Goal: Task Accomplishment & Management: Manage account settings

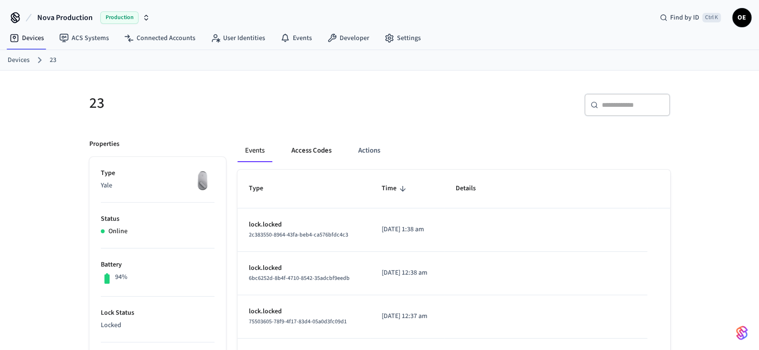
click at [320, 153] on button "Access Codes" at bounding box center [311, 150] width 55 height 23
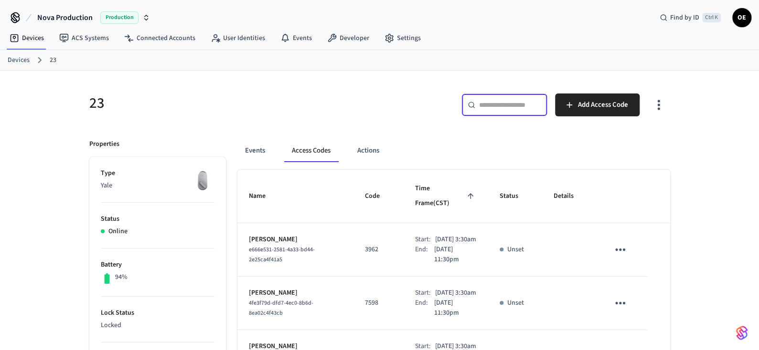
click at [504, 104] on input "text" at bounding box center [510, 105] width 62 height 10
paste input "*******"
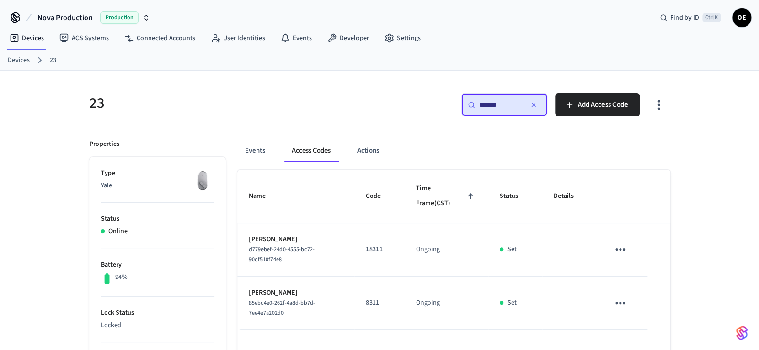
type input "*******"
click at [625, 305] on icon "sticky table" at bounding box center [620, 303] width 15 height 15
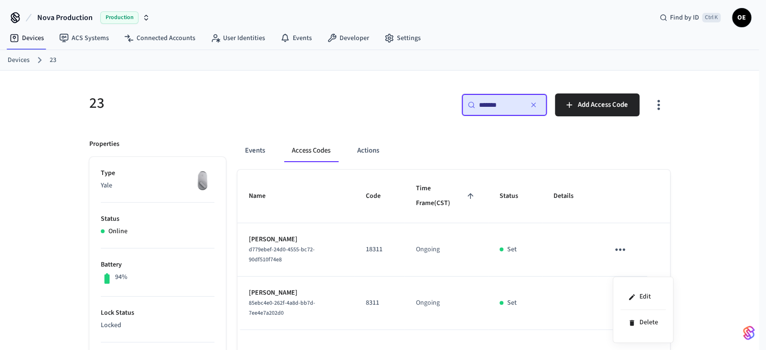
click at [670, 193] on div at bounding box center [383, 175] width 766 height 350
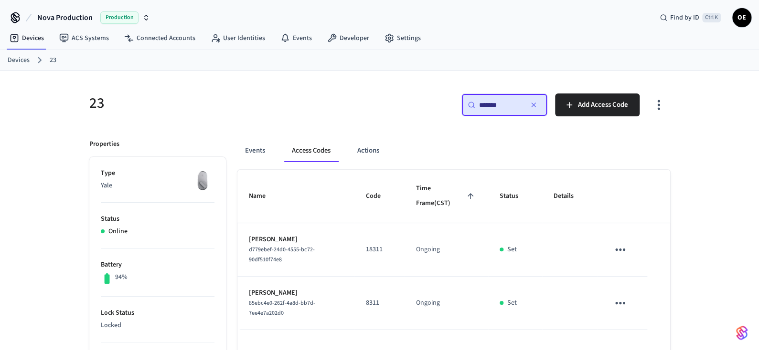
click at [617, 248] on icon "sticky table" at bounding box center [620, 250] width 15 height 15
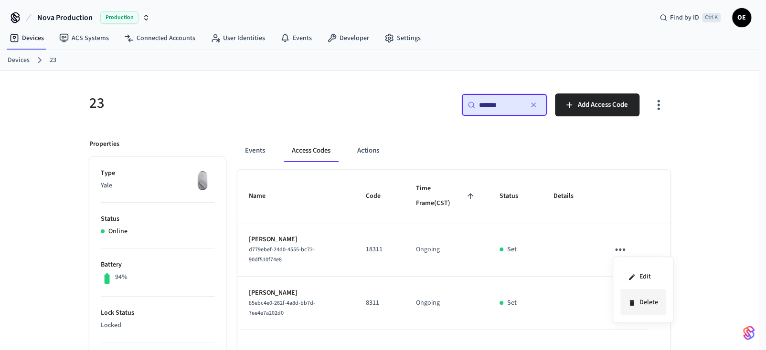
click at [647, 302] on li "Delete" at bounding box center [642, 302] width 45 height 25
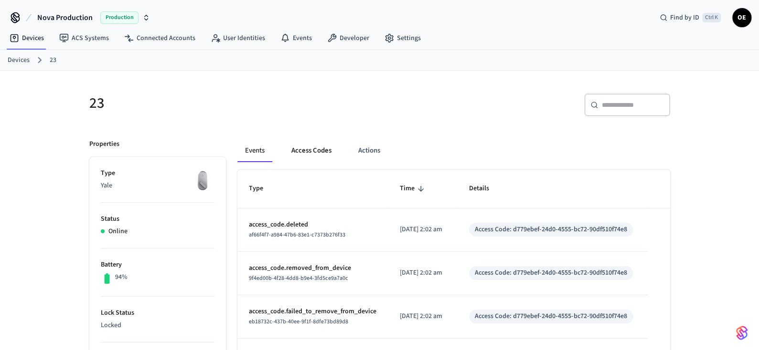
click at [310, 149] on button "Access Codes" at bounding box center [311, 150] width 55 height 23
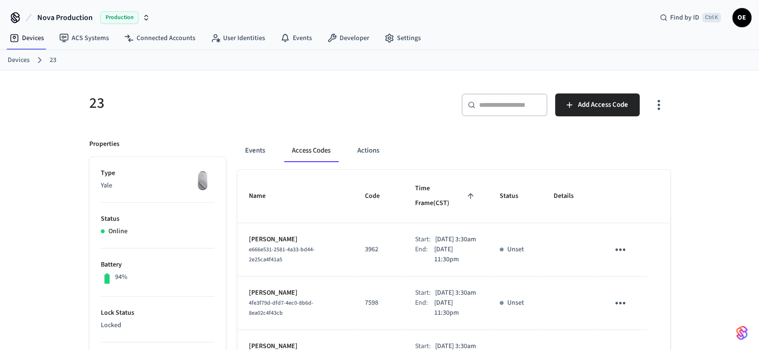
click at [501, 105] on input "text" at bounding box center [510, 105] width 62 height 10
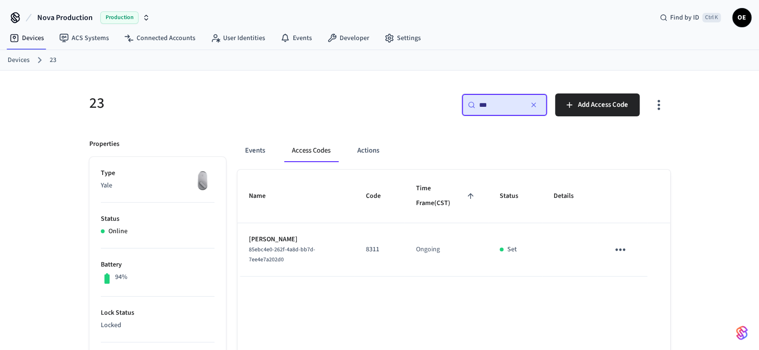
type input "***"
click at [312, 151] on button "Access Codes" at bounding box center [311, 150] width 54 height 23
click at [531, 102] on icon "button" at bounding box center [534, 105] width 8 height 8
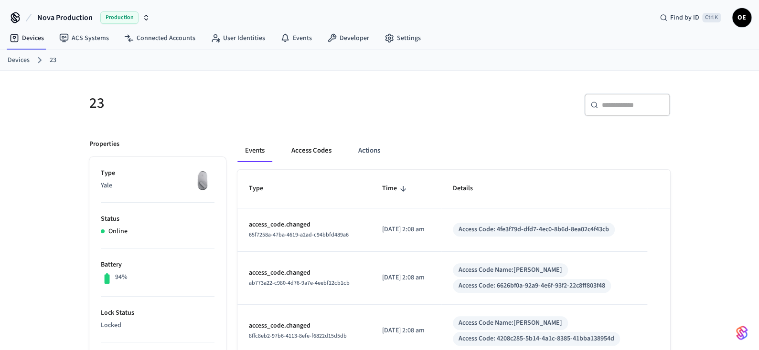
click at [311, 151] on button "Access Codes" at bounding box center [311, 150] width 55 height 23
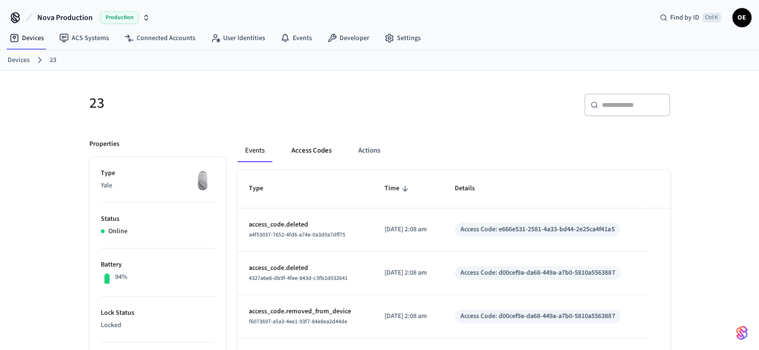
click at [319, 150] on button "Access Codes" at bounding box center [311, 150] width 55 height 23
click at [305, 152] on button "Access Codes" at bounding box center [311, 150] width 55 height 23
click at [318, 145] on button "Access Codes" at bounding box center [311, 150] width 55 height 23
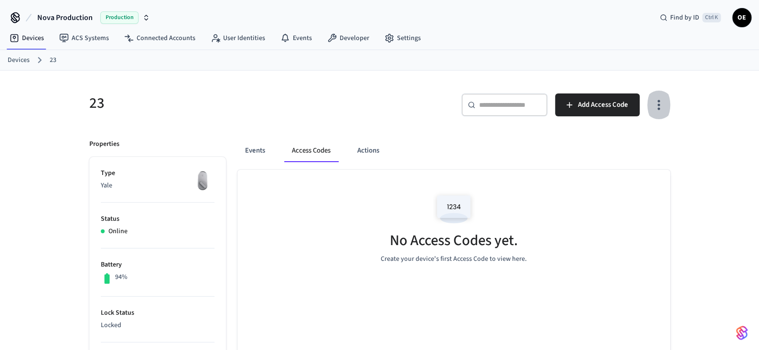
click at [655, 110] on icon "button" at bounding box center [658, 104] width 15 height 15
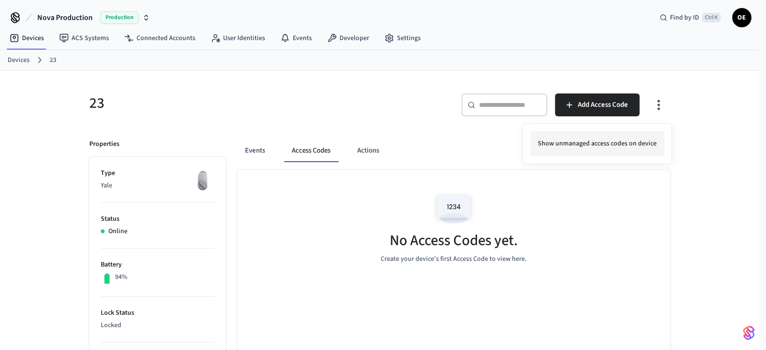
click at [647, 147] on li "Show unmanaged access codes on device" at bounding box center [597, 143] width 134 height 25
click at [253, 153] on div at bounding box center [383, 175] width 766 height 350
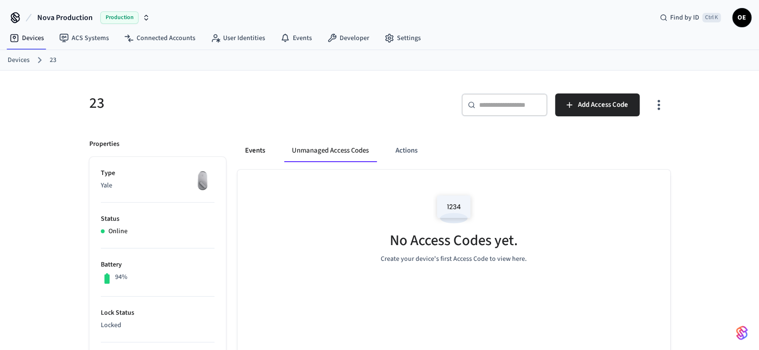
click at [255, 150] on button "Events" at bounding box center [254, 150] width 35 height 23
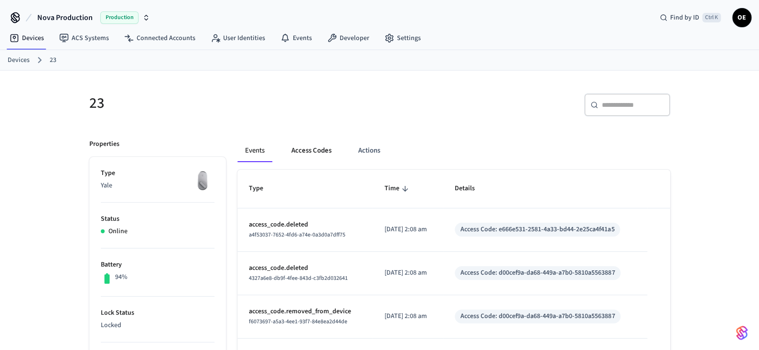
click at [305, 150] on button "Access Codes" at bounding box center [311, 150] width 55 height 23
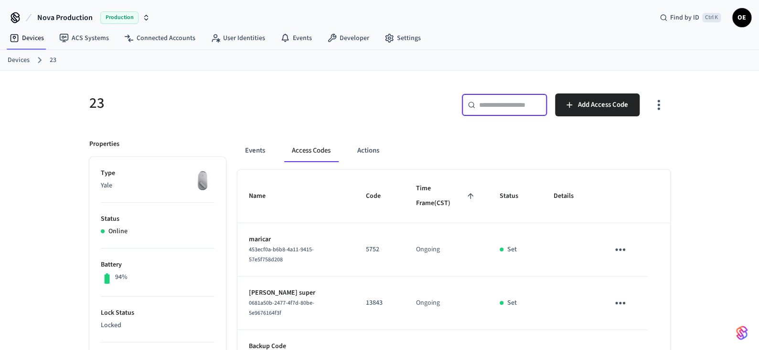
click at [524, 100] on input "text" at bounding box center [510, 105] width 62 height 10
type input "***"
